Goal: Task Accomplishment & Management: Use online tool/utility

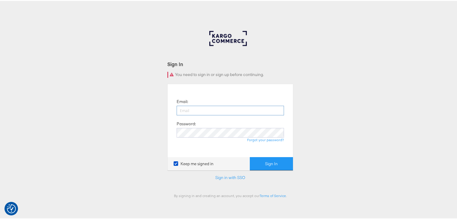
drag, startPoint x: 205, startPoint y: 111, endPoint x: 205, endPoint y: 114, distance: 3.3
click at [205, 111] on input "email" at bounding box center [230, 110] width 107 height 10
click at [210, 113] on input "email" at bounding box center [230, 110] width 107 height 10
type input "rayna.cheng@jdplc.com"
click at [250, 156] on button "Sign In" at bounding box center [271, 162] width 43 height 13
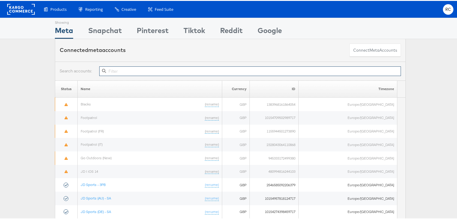
click at [115, 70] on input "text" at bounding box center [250, 70] width 302 height 10
click at [115, 69] on input "text" at bounding box center [250, 70] width 302 height 10
type input "r"
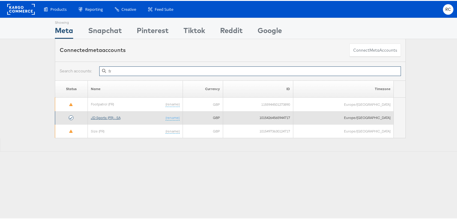
type input "fr"
click at [107, 116] on link "JD Sports (FR) - SA" at bounding box center [106, 116] width 30 height 4
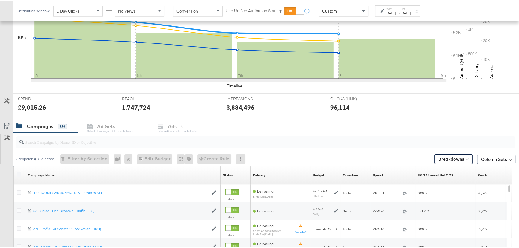
scroll to position [136, 0]
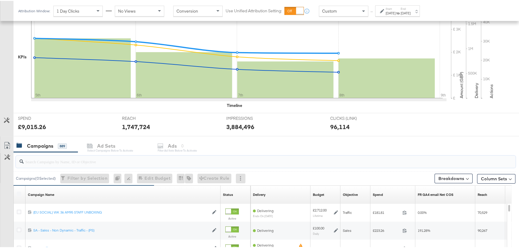
click at [79, 160] on input "search" at bounding box center [247, 159] width 447 height 12
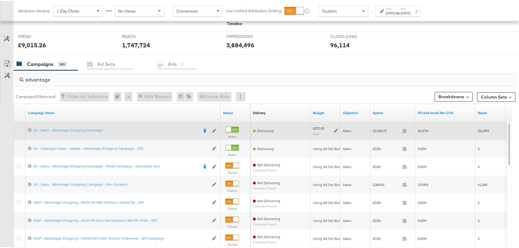
type input "advantage"
click at [19, 130] on icon at bounding box center [19, 129] width 4 height 4
click at [0, 0] on input "checkbox" at bounding box center [0, 0] width 0 height 0
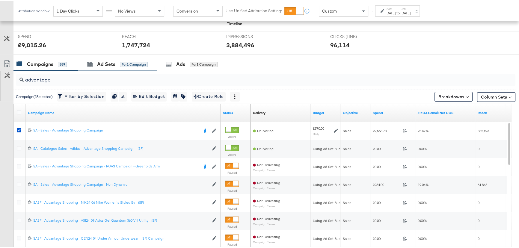
click at [124, 57] on div "Ad Sets for 1 Campaign" at bounding box center [117, 63] width 79 height 13
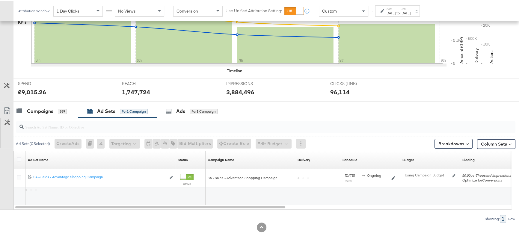
scroll to position [170, 0]
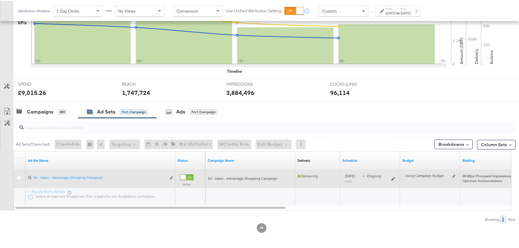
click at [19, 179] on label at bounding box center [19, 177] width 4 height 4
click at [0, 0] on input "checkbox" at bounding box center [0, 0] width 0 height 0
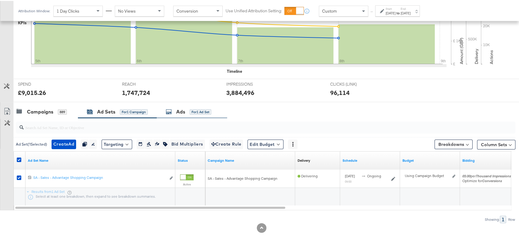
click at [191, 113] on div "for 1 Ad Set" at bounding box center [201, 111] width 22 height 5
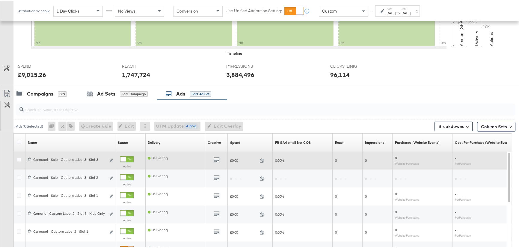
scroll to position [218, 0]
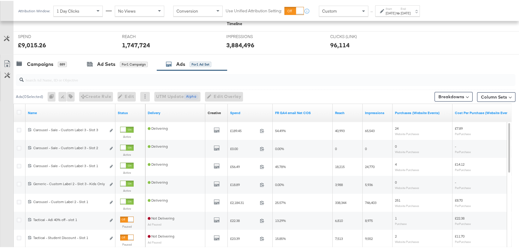
click at [269, 67] on div "Campaigns 889 Ad Sets for 1 Campaign Ads for 1 Ad Set" at bounding box center [268, 63] width 510 height 13
